Goal: Information Seeking & Learning: Understand process/instructions

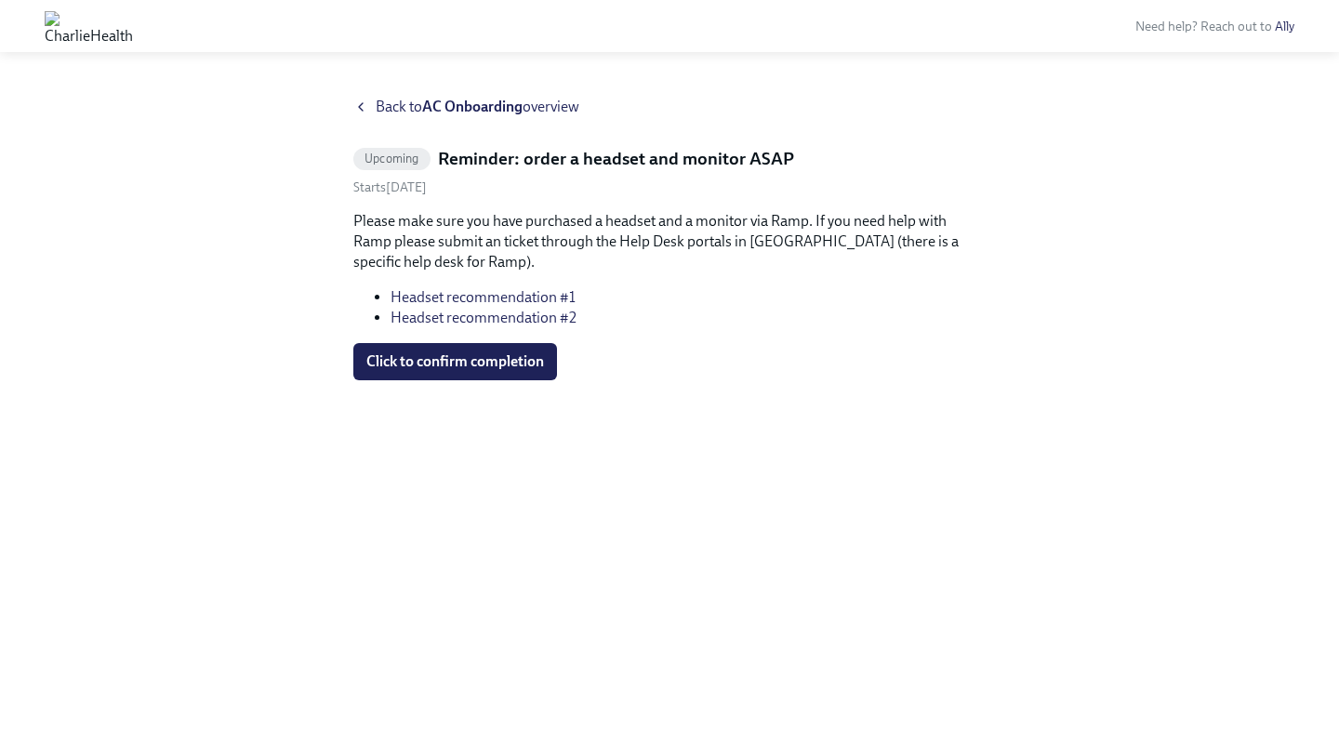
click at [460, 103] on strong "AC Onboarding" at bounding box center [472, 107] width 100 height 18
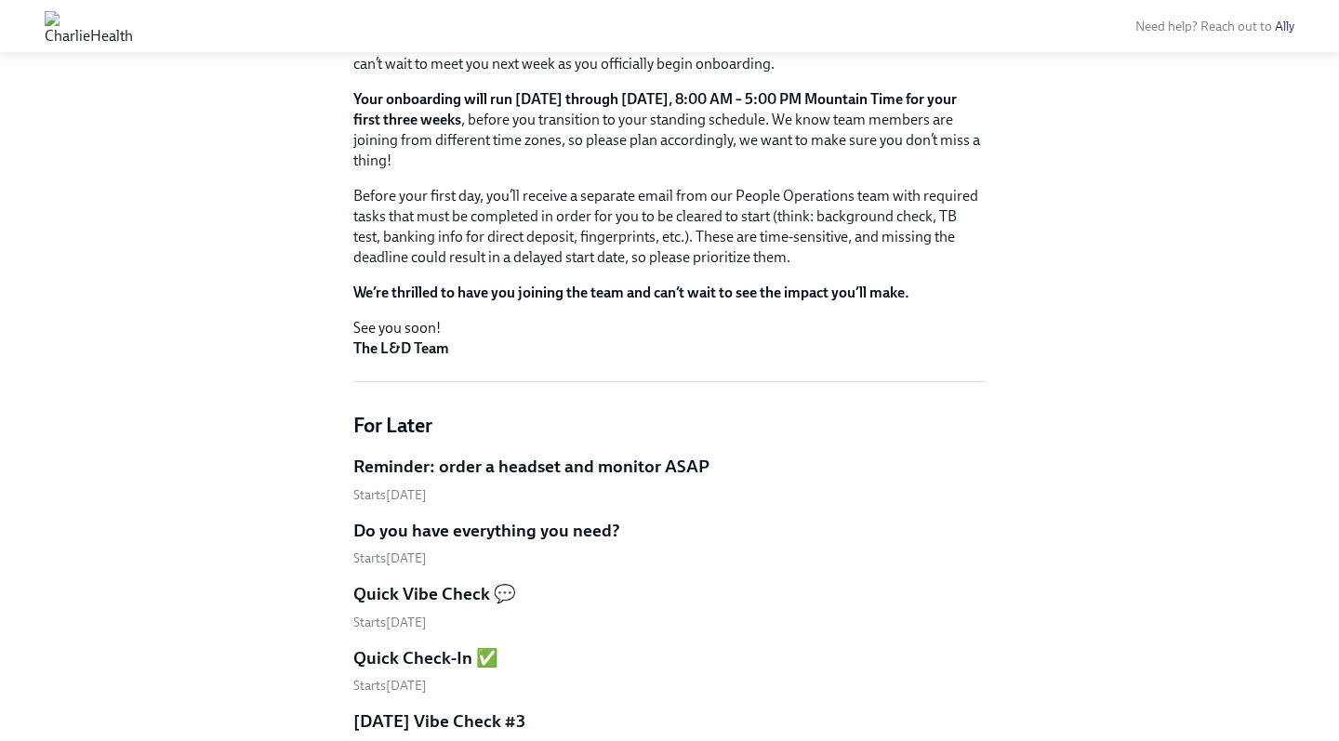
scroll to position [275, 0]
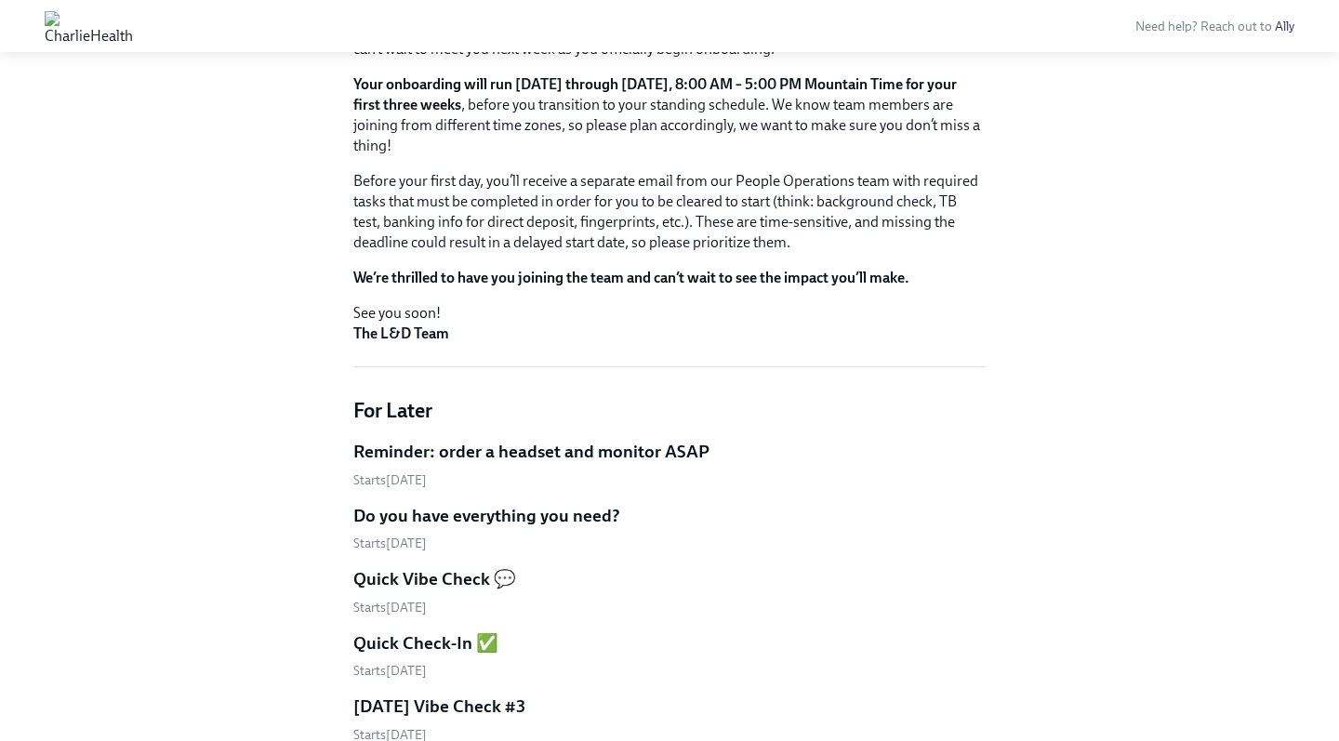
click at [423, 578] on h5 "Quick Vibe Check 💬" at bounding box center [434, 579] width 163 height 24
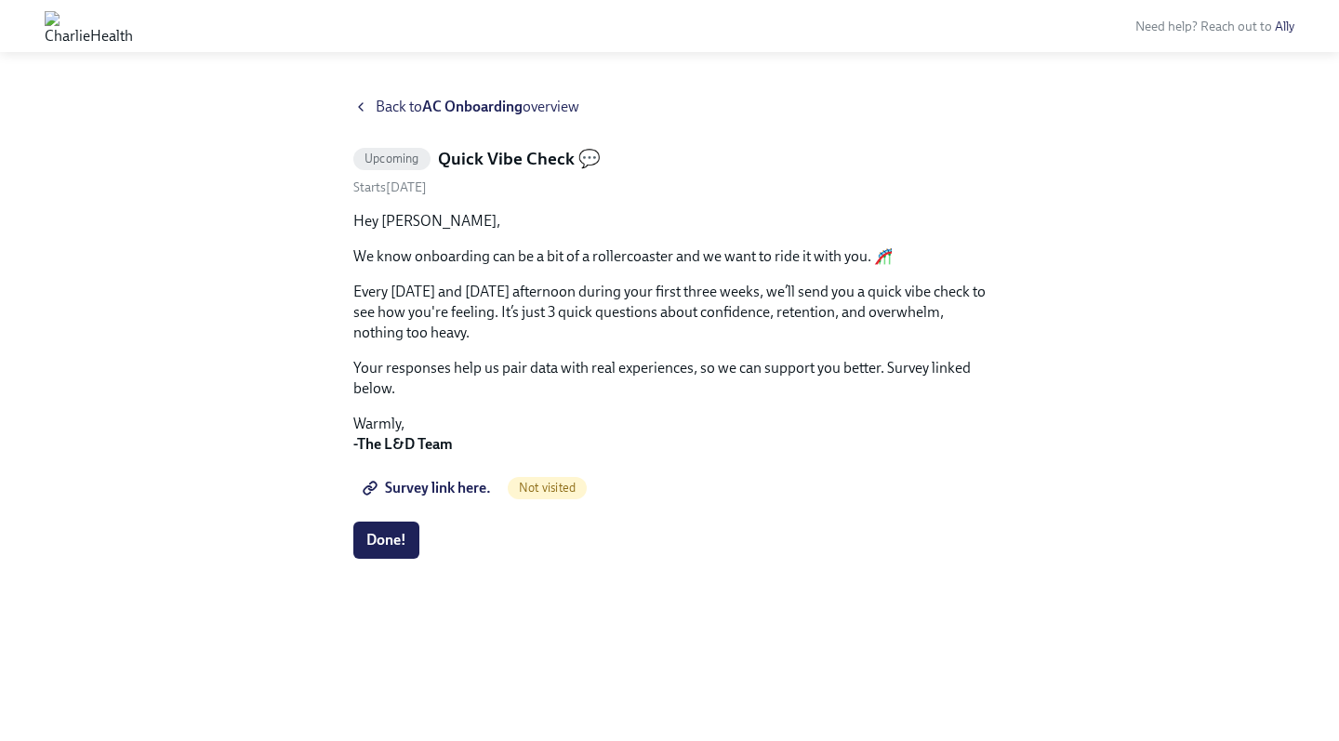
click at [384, 108] on span "Back to AC Onboarding overview" at bounding box center [478, 107] width 204 height 20
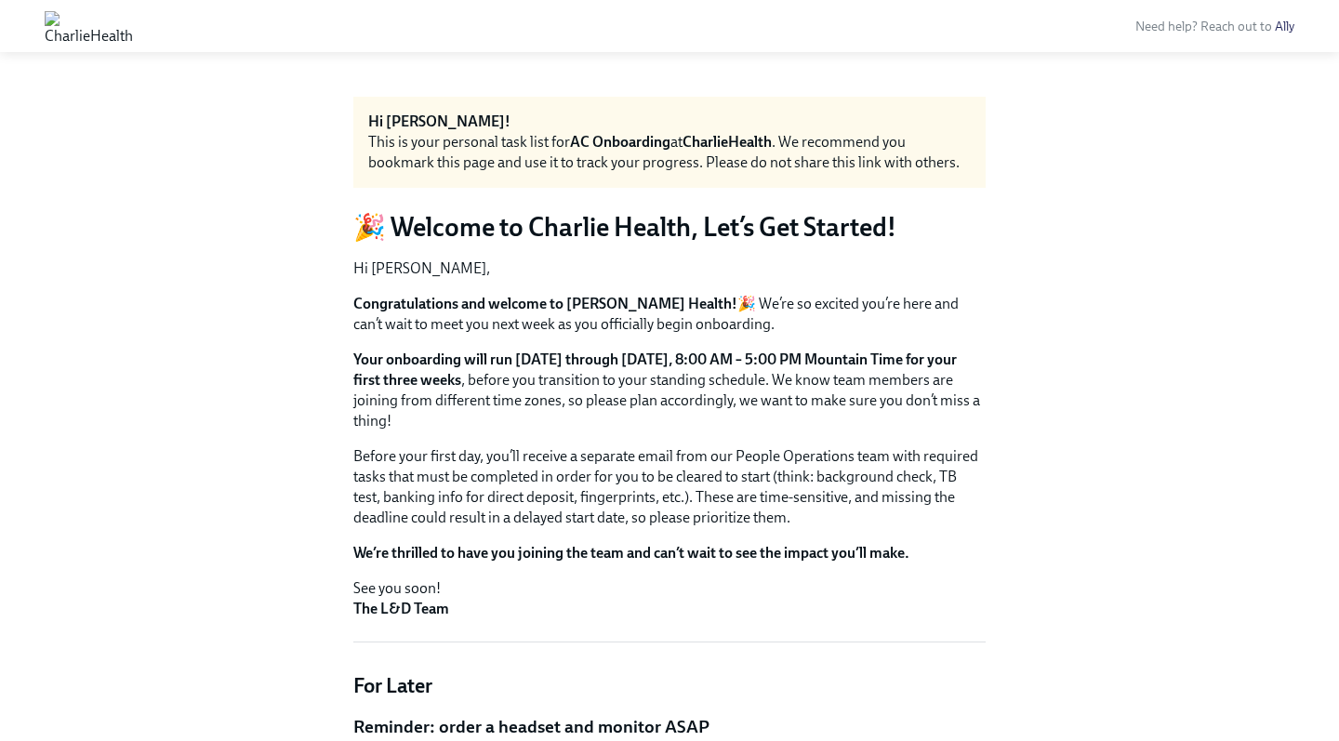
scroll to position [844, 0]
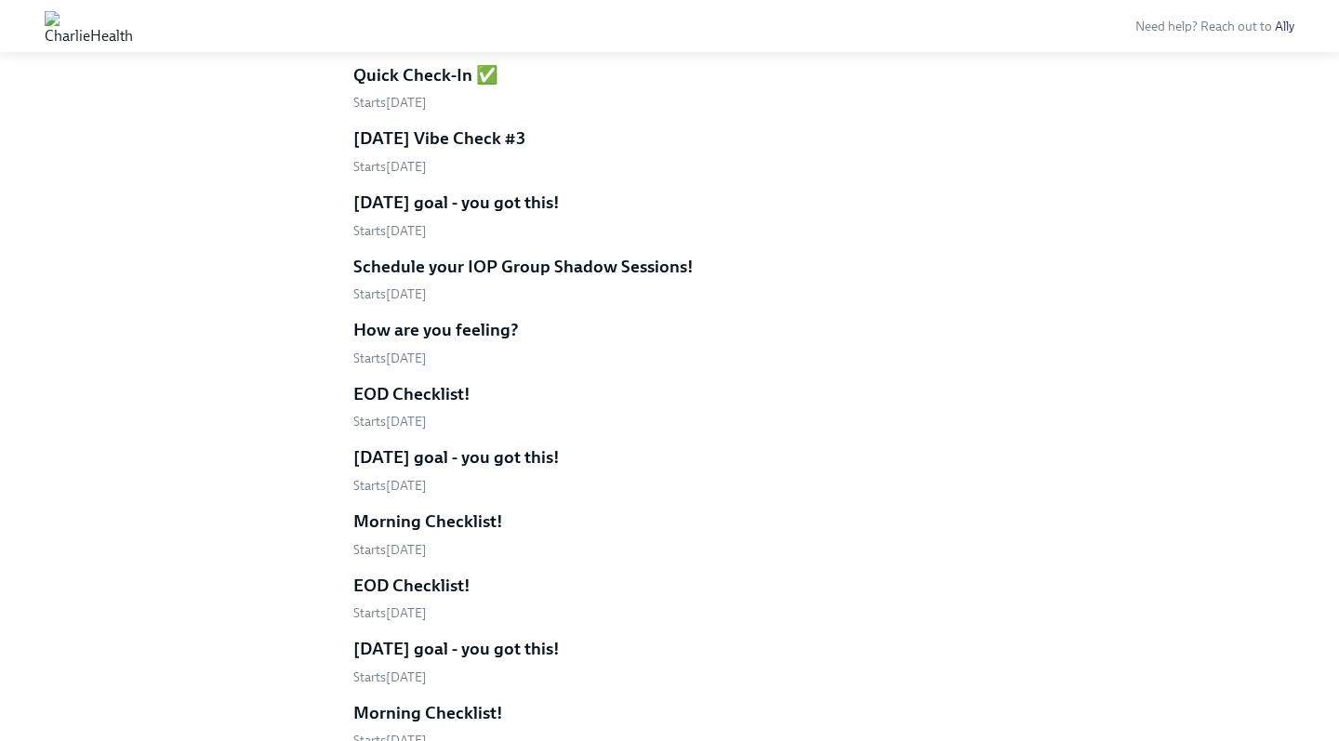
click at [470, 204] on h5 "[DATE] goal - you got this!" at bounding box center [456, 203] width 206 height 24
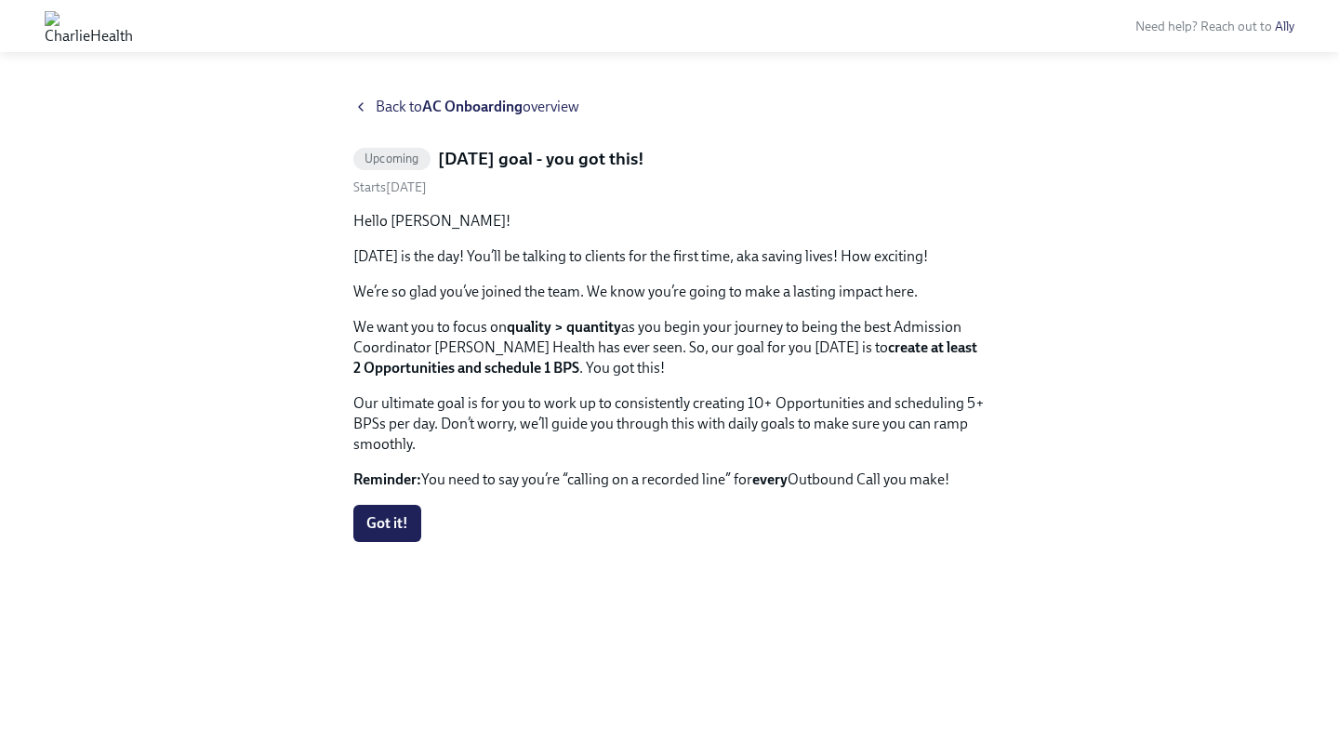
click at [366, 107] on icon at bounding box center [360, 107] width 15 height 15
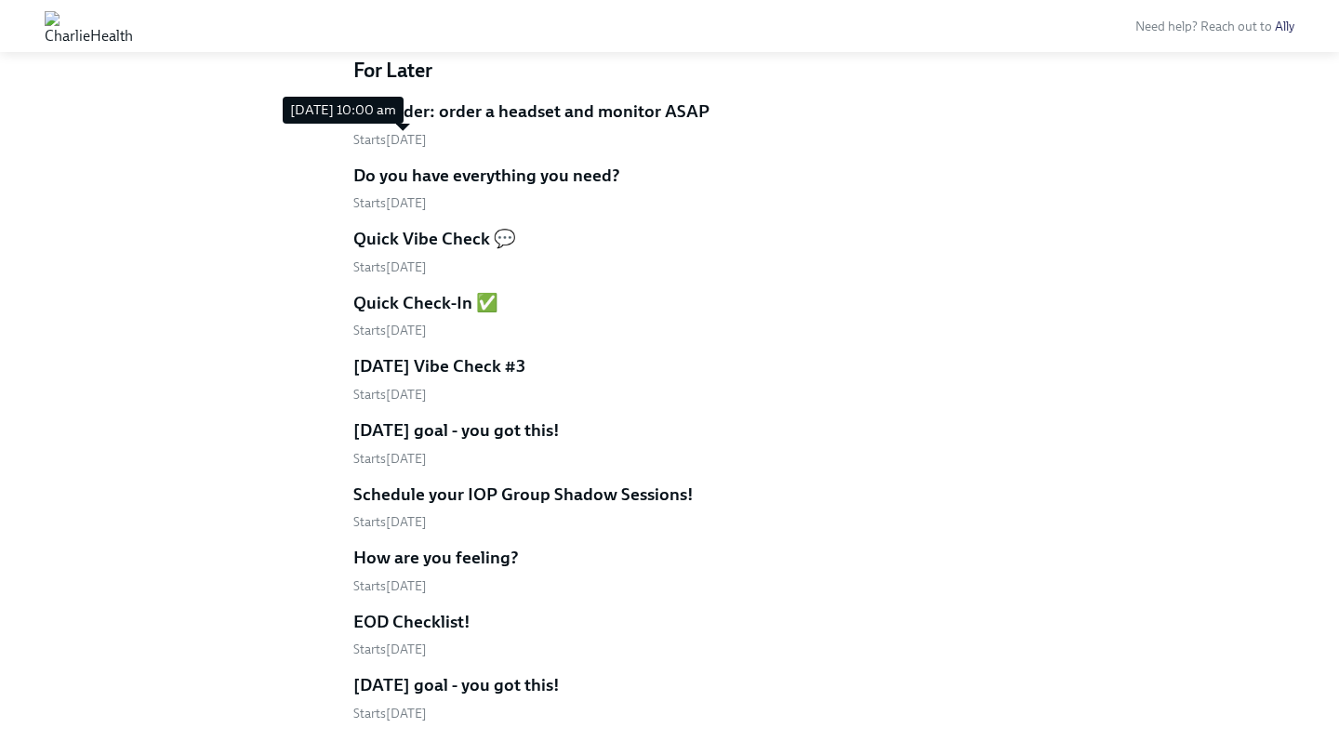
scroll to position [626, 0]
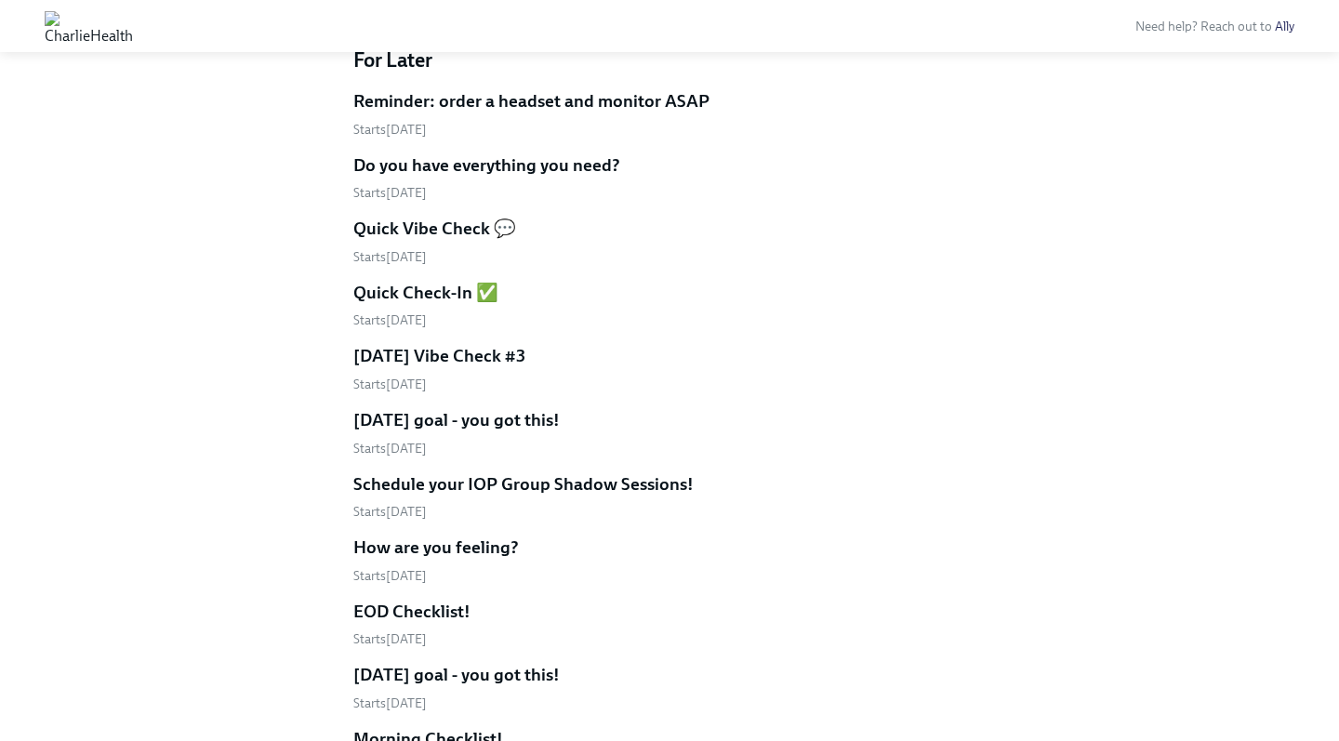
click at [382, 354] on h5 "[DATE] Vibe Check #3" at bounding box center [439, 356] width 172 height 24
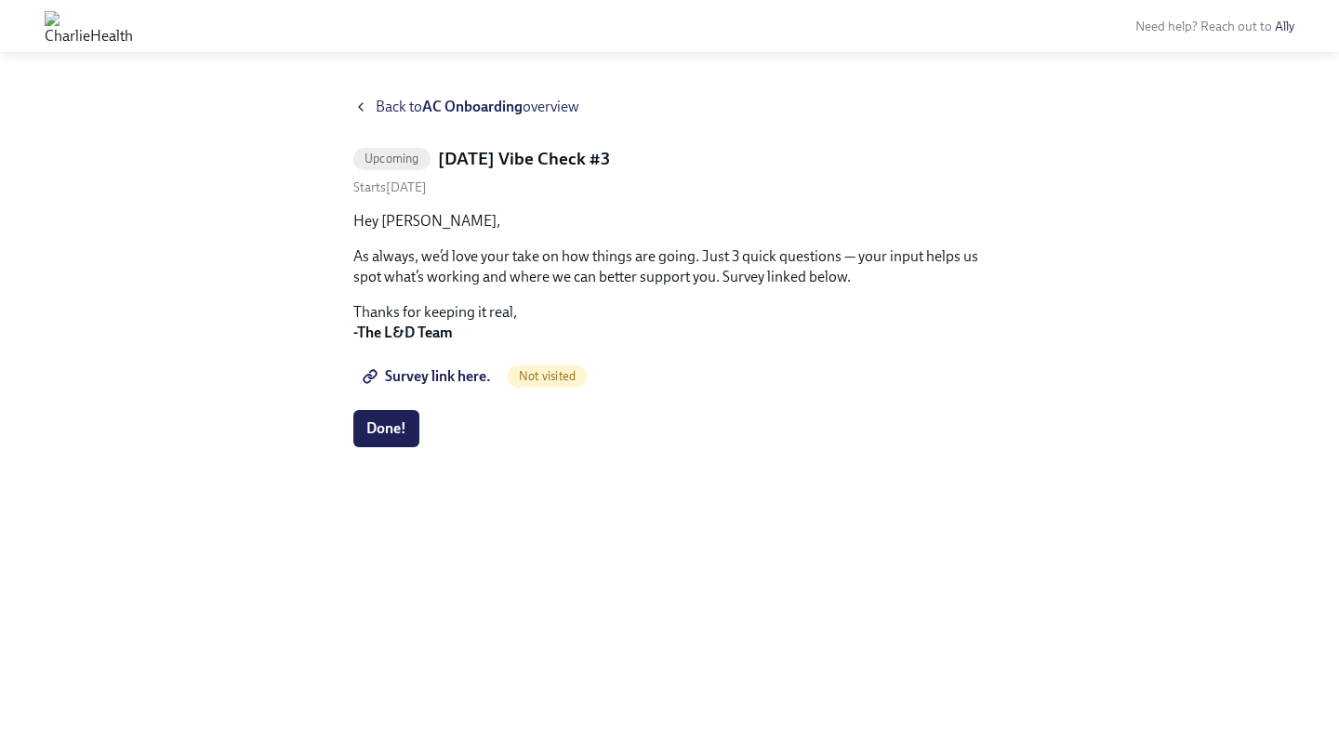
click at [411, 110] on span "Back to AC Onboarding overview" at bounding box center [478, 107] width 204 height 20
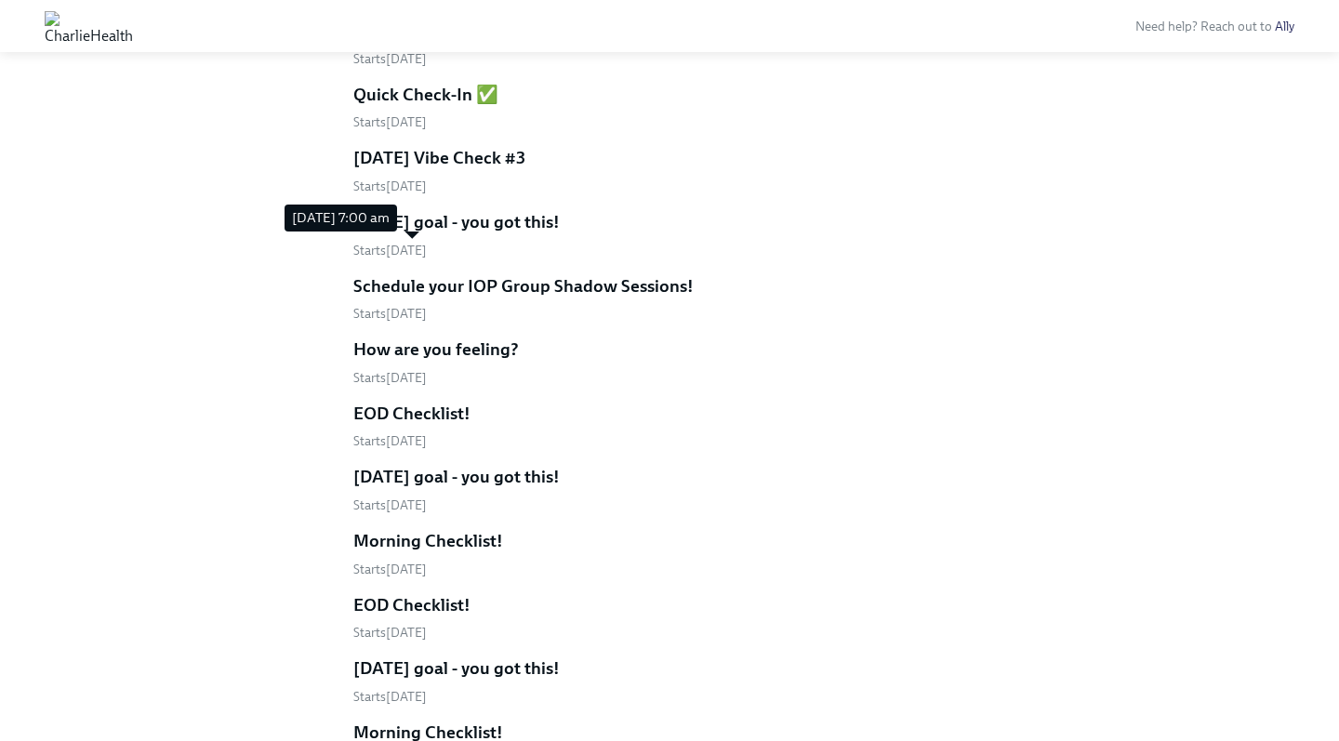
scroll to position [847, 0]
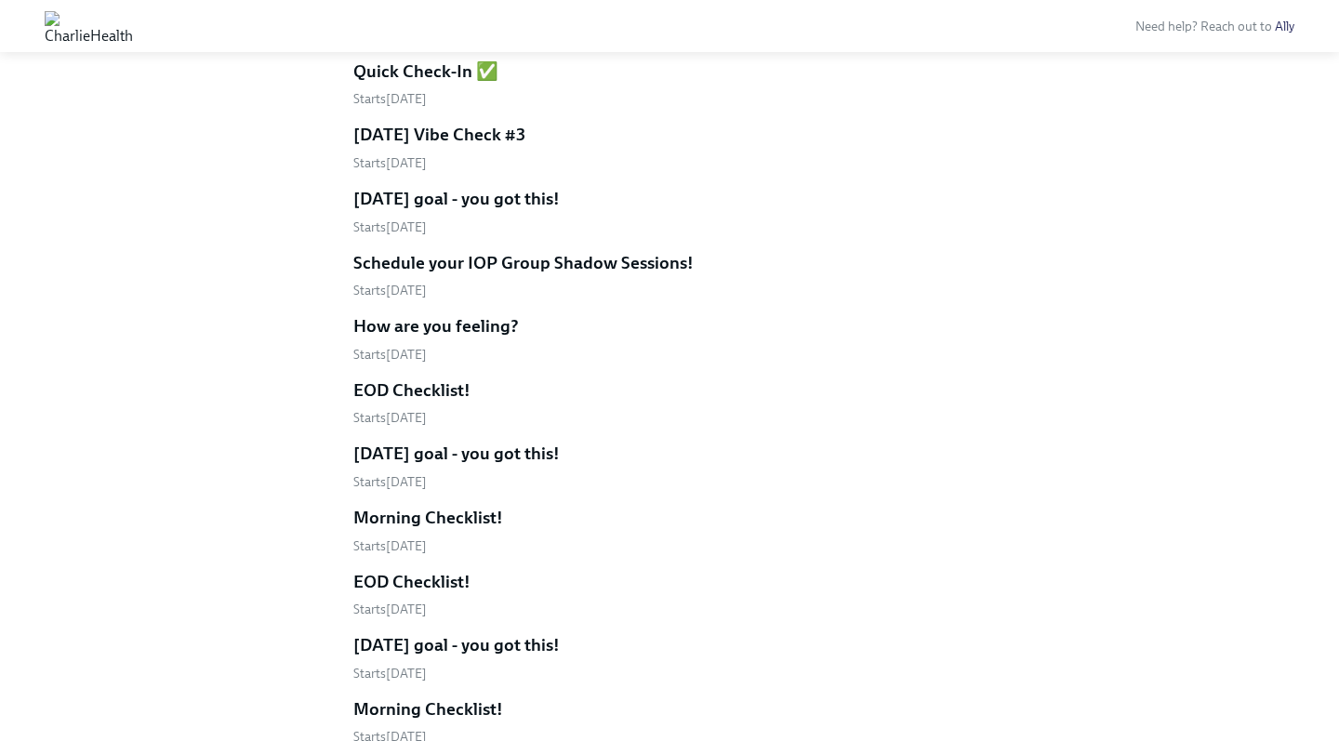
click at [392, 506] on h5 "Morning Checklist!" at bounding box center [428, 518] width 150 height 24
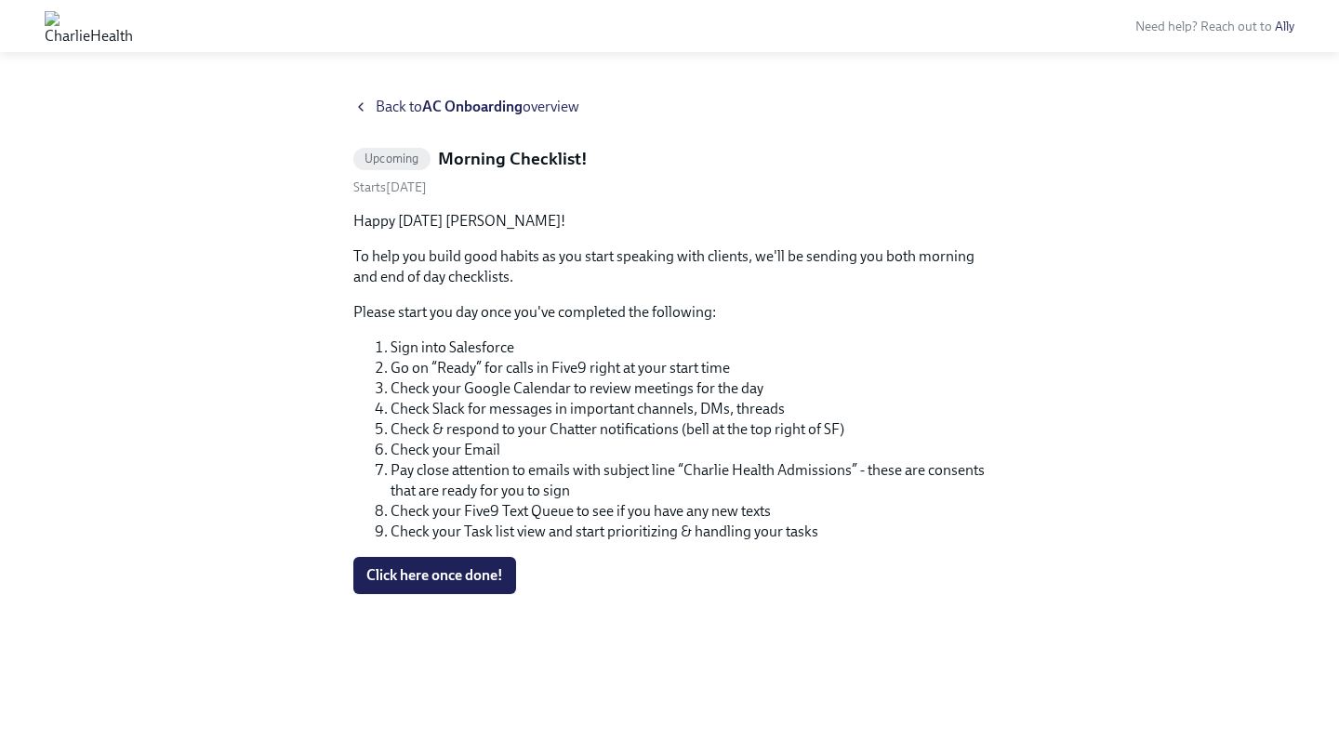
click at [378, 102] on span "Back to AC Onboarding overview" at bounding box center [478, 107] width 204 height 20
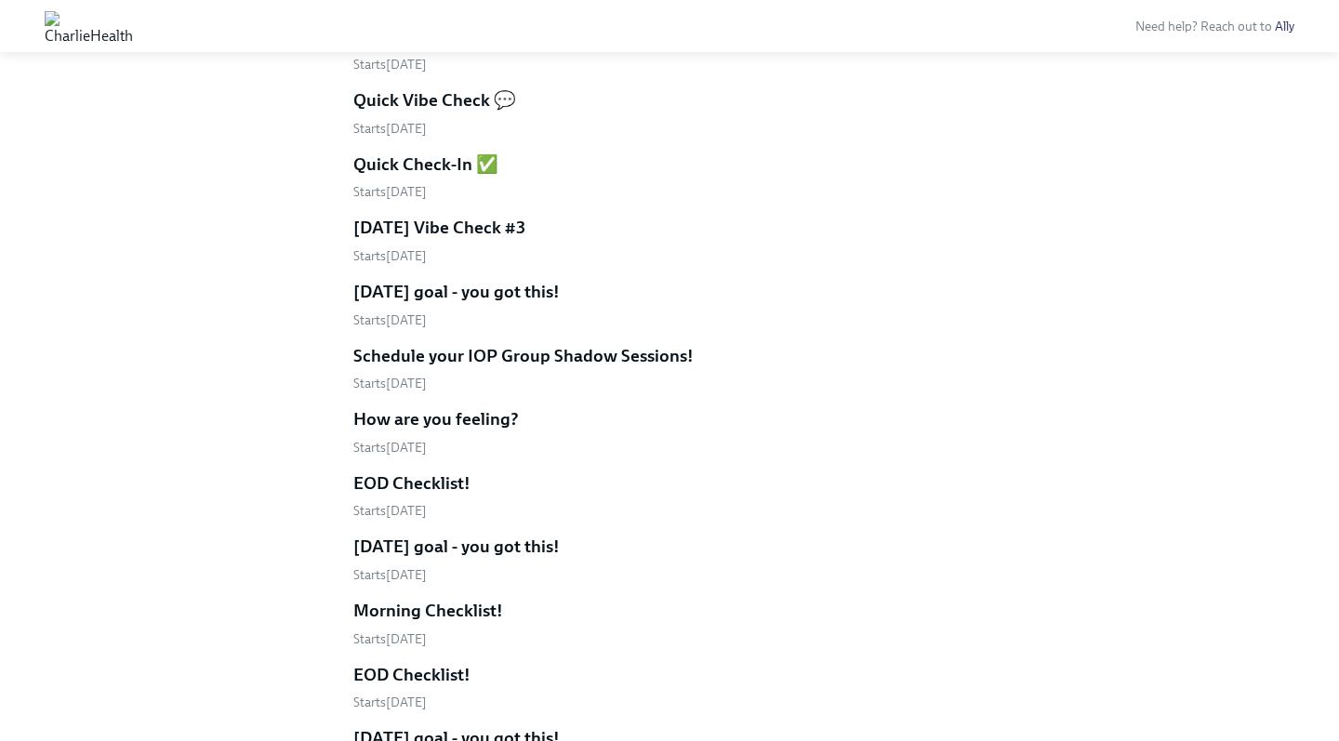
scroll to position [1164, 0]
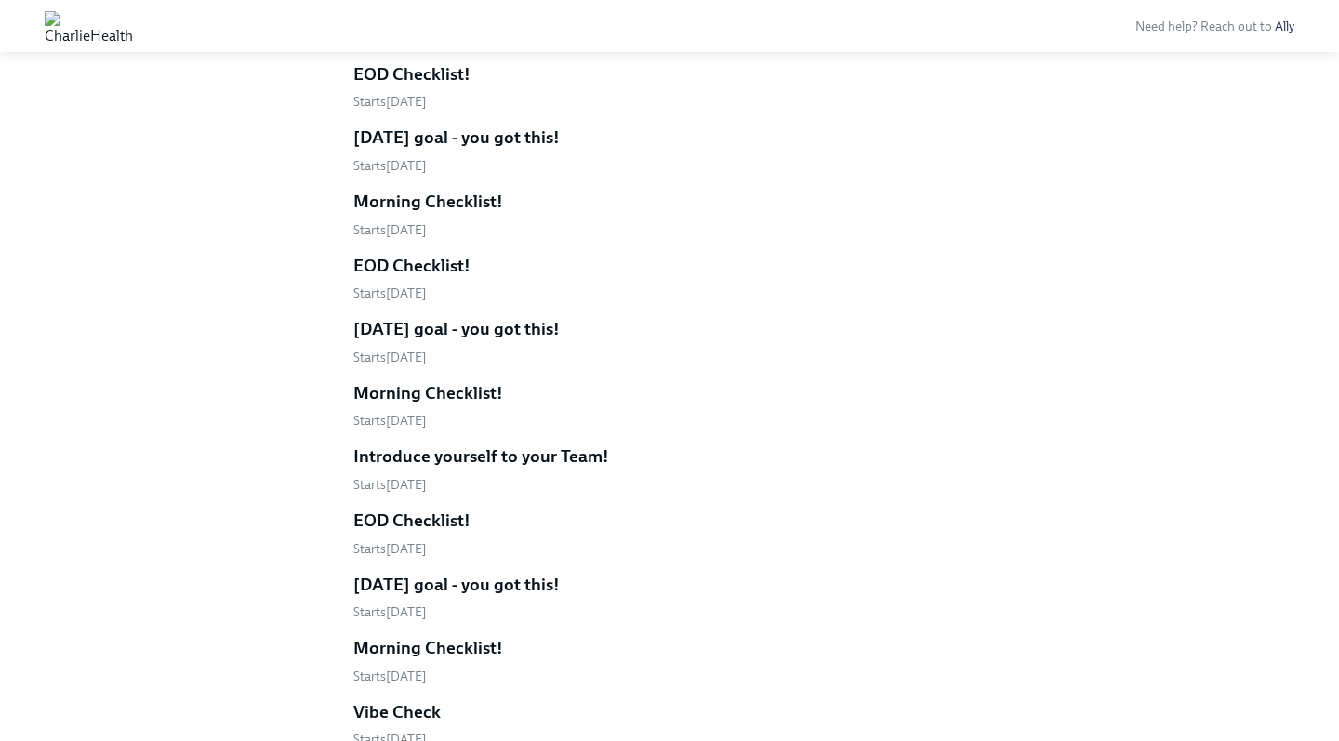
click at [536, 447] on h5 "Introduce yourself to your Team!" at bounding box center [481, 457] width 256 height 24
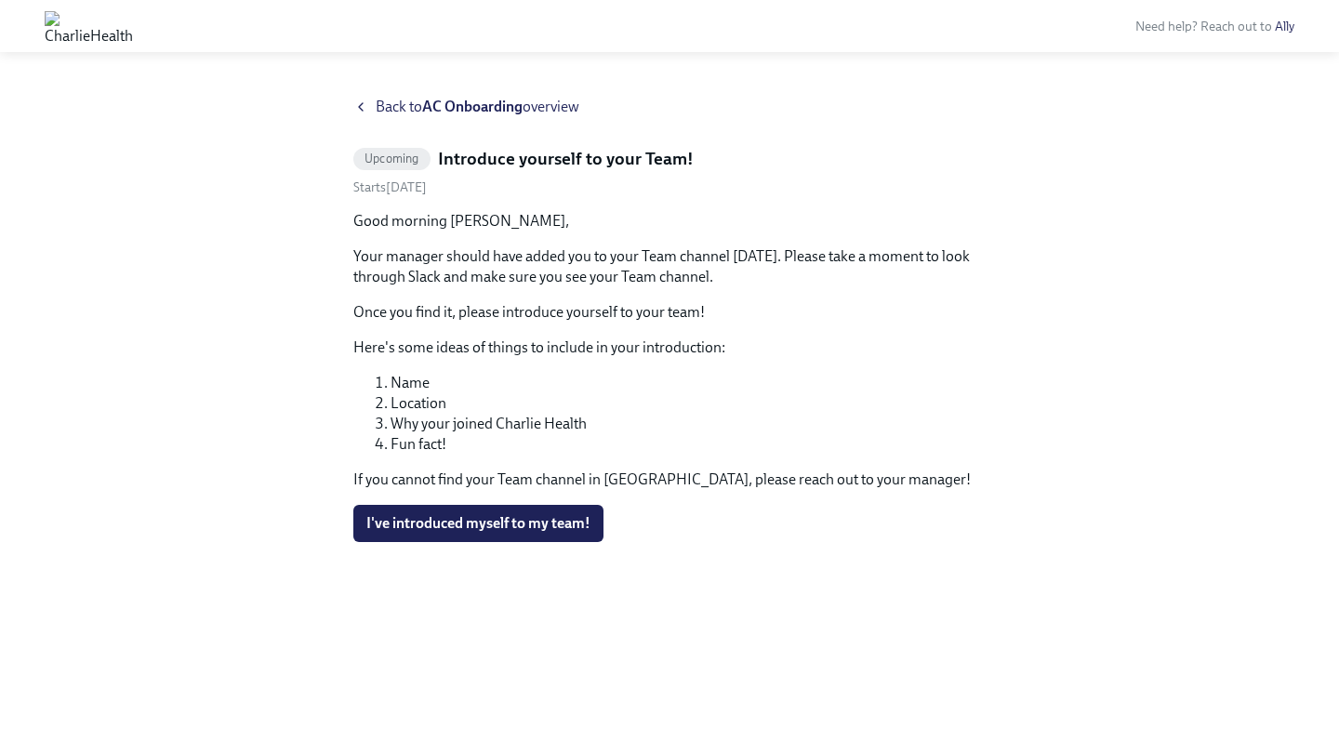
click at [371, 111] on div "Back to AC Onboarding overview" at bounding box center [669, 107] width 632 height 20
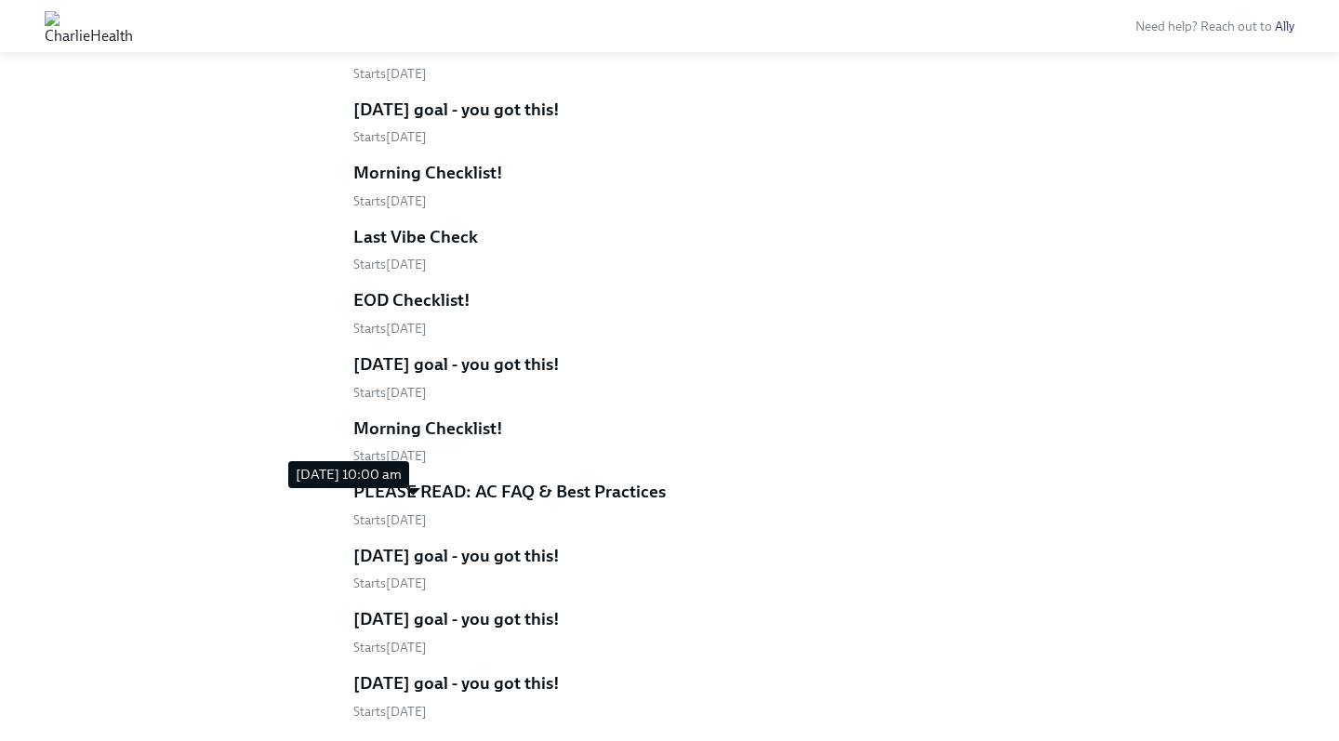
scroll to position [2090, 0]
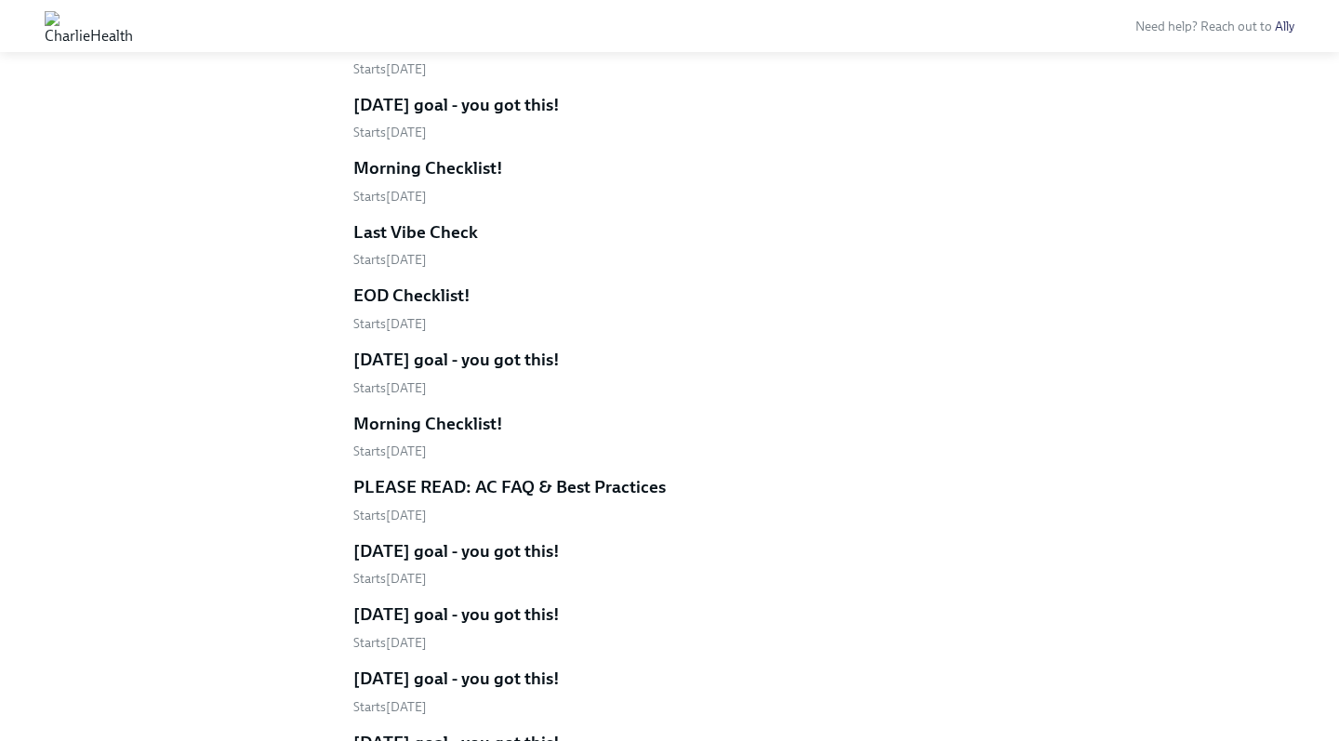
click at [496, 475] on h5 "PLEASE READ: AC FAQ & Best Practices" at bounding box center [509, 487] width 313 height 24
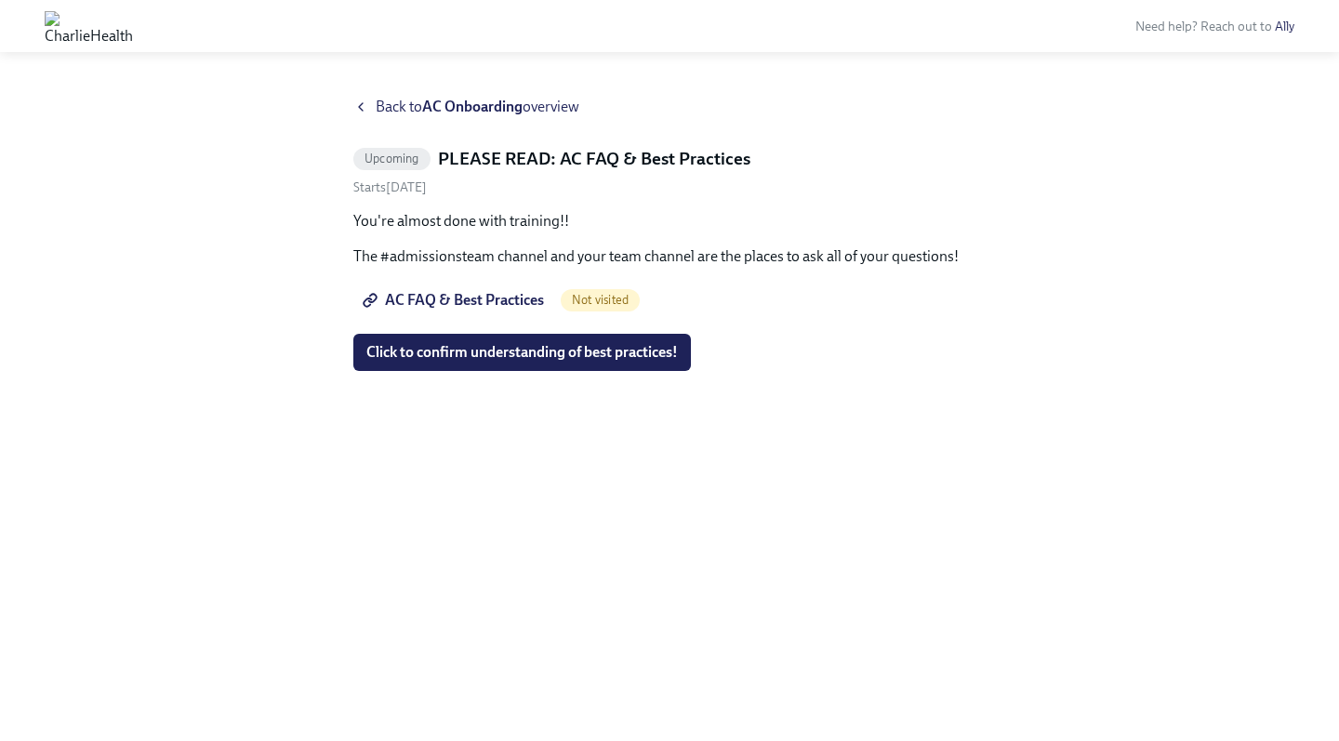
click at [488, 300] on span "AC FAQ & Best Practices" at bounding box center [455, 300] width 178 height 19
